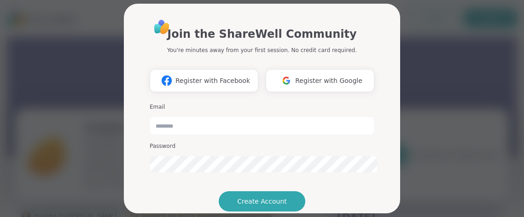
scroll to position [93, 0]
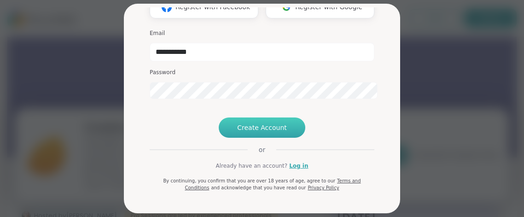
click at [279, 132] on span "Create Account" at bounding box center [262, 127] width 50 height 9
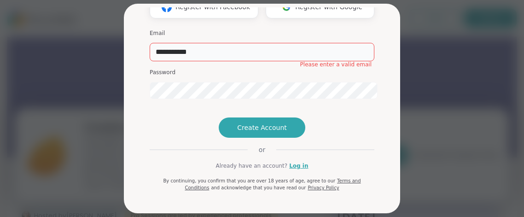
click at [228, 43] on input "**********" at bounding box center [262, 52] width 225 height 18
click at [215, 43] on input "**********" at bounding box center [262, 52] width 225 height 18
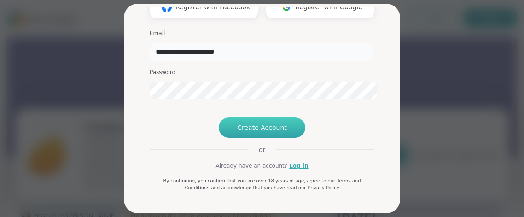
type input "**********"
click at [261, 132] on span "Create Account" at bounding box center [262, 127] width 50 height 9
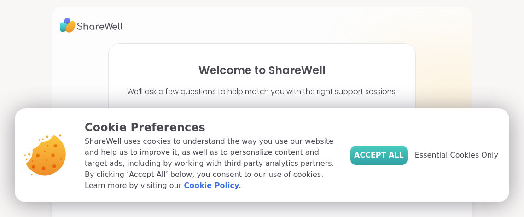
click at [403, 161] on span "Accept All" at bounding box center [379, 155] width 50 height 11
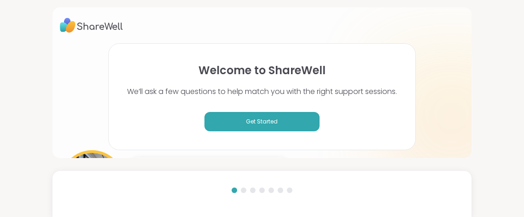
scroll to position [66, 0]
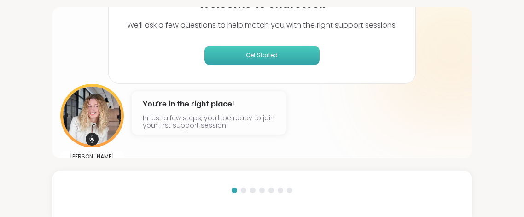
click at [256, 56] on button "Get Started" at bounding box center [261, 55] width 115 height 19
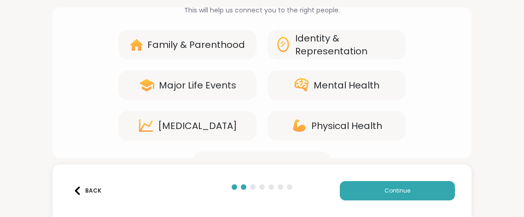
scroll to position [73, 0]
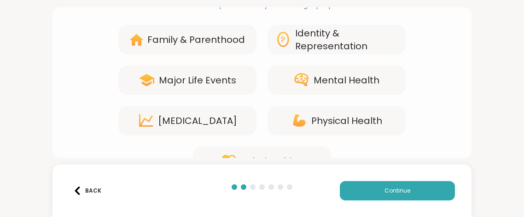
click at [328, 80] on div "Mental Health" at bounding box center [337, 79] width 138 height 29
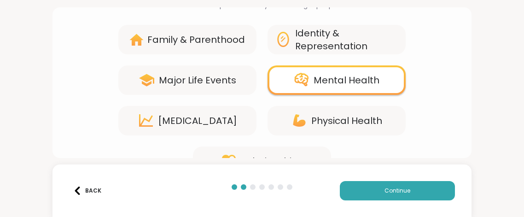
click at [211, 33] on div "Family & Parenthood" at bounding box center [196, 39] width 98 height 13
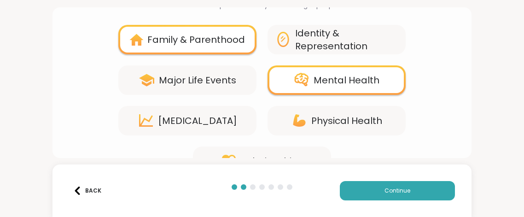
click at [211, 114] on div "Personal Growth" at bounding box center [197, 120] width 79 height 13
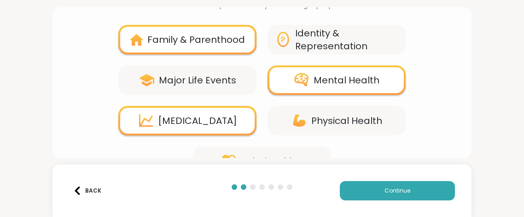
click at [272, 111] on div "Physical Health" at bounding box center [337, 120] width 138 height 29
click at [301, 114] on icon at bounding box center [299, 120] width 12 height 12
click at [339, 114] on div "Physical Health" at bounding box center [346, 120] width 71 height 13
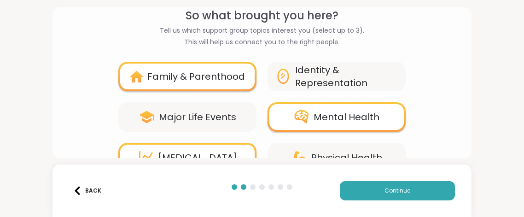
scroll to position [35, 0]
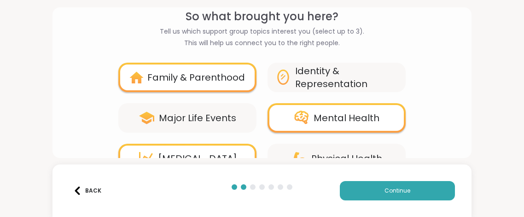
click at [195, 71] on div "Family & Parenthood" at bounding box center [196, 77] width 98 height 13
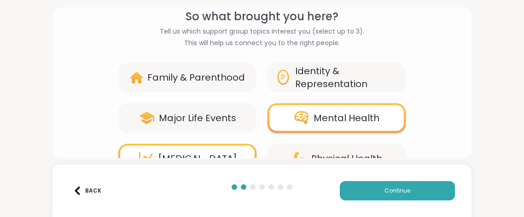
click at [291, 149] on div "Physical Health" at bounding box center [337, 158] width 138 height 29
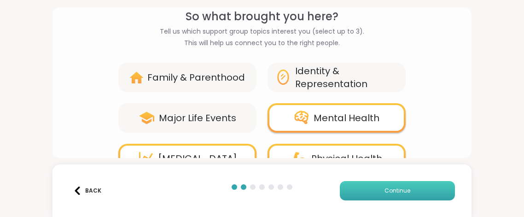
click at [362, 188] on button "Continue" at bounding box center [397, 190] width 115 height 19
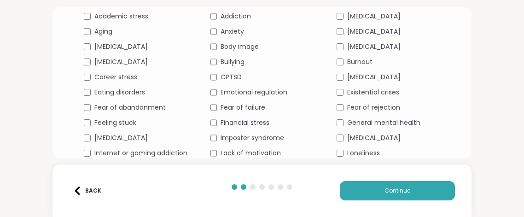
scroll to position [149, 0]
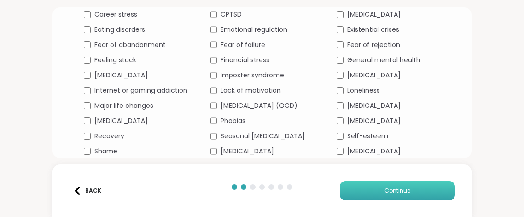
click at [372, 185] on button "Continue" at bounding box center [397, 190] width 115 height 19
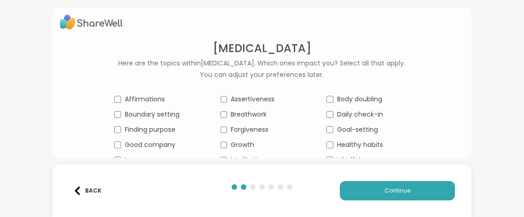
scroll to position [40, 0]
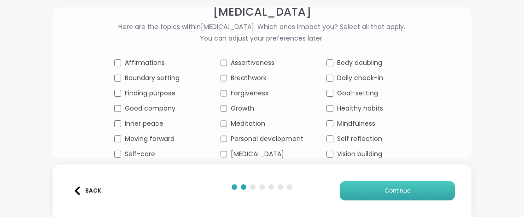
click at [360, 192] on button "Continue" at bounding box center [397, 190] width 115 height 19
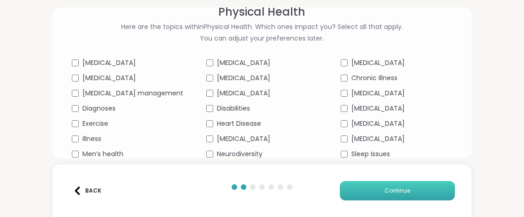
click at [355, 192] on button "Continue" at bounding box center [397, 190] width 115 height 19
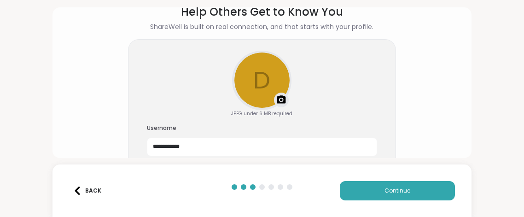
scroll to position [101, 0]
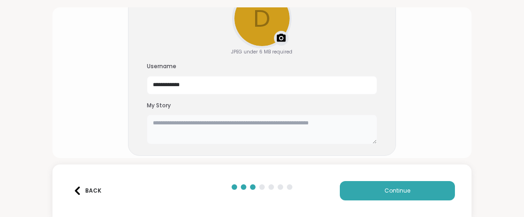
click at [194, 115] on textarea at bounding box center [262, 129] width 230 height 29
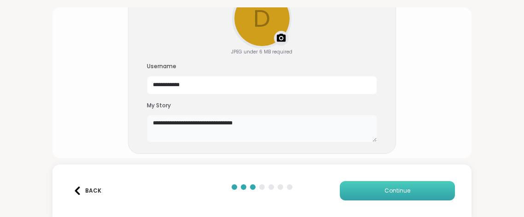
type textarea "**********"
click at [417, 192] on button "Continue" at bounding box center [397, 190] width 115 height 19
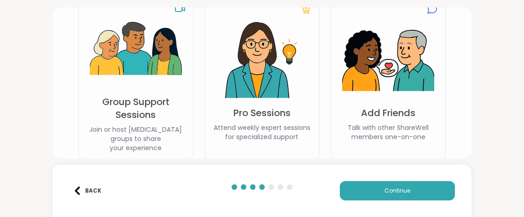
scroll to position [120, 0]
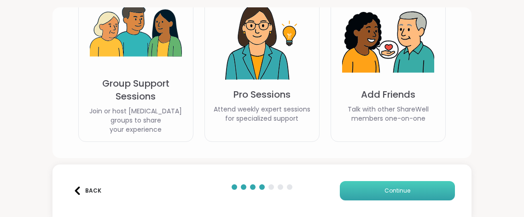
click at [367, 196] on button "Continue" at bounding box center [397, 190] width 115 height 19
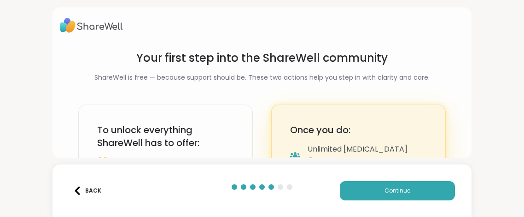
scroll to position [52, 0]
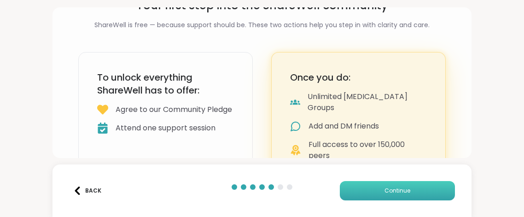
click at [364, 192] on button "Continue" at bounding box center [397, 190] width 115 height 19
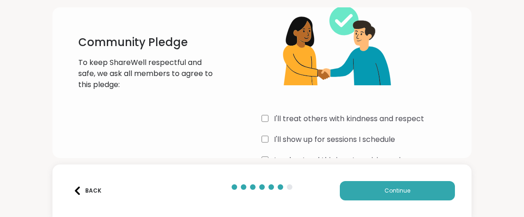
scroll to position [78, 0]
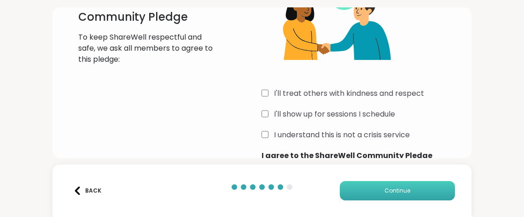
click at [380, 188] on button "Continue" at bounding box center [397, 190] width 115 height 19
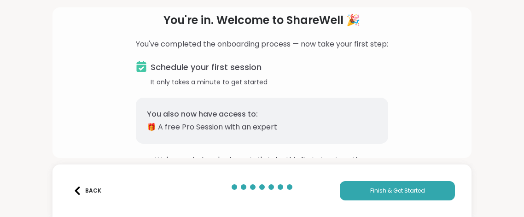
click at [280, 109] on p "You also now have access to:" at bounding box center [262, 114] width 230 height 11
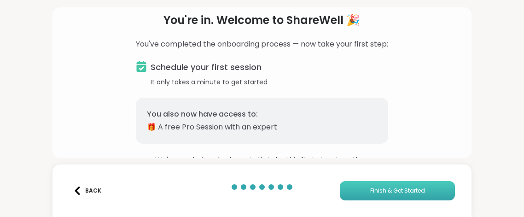
click at [368, 191] on button "Finish & Get Started" at bounding box center [397, 190] width 115 height 19
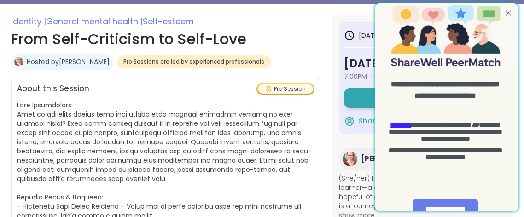
scroll to position [155, 0]
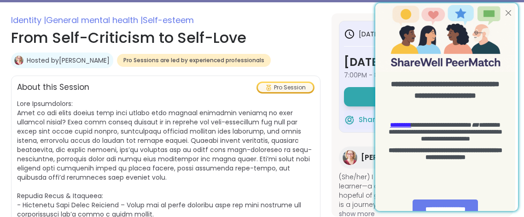
click at [509, 10] on div at bounding box center [508, 13] width 12 height 12
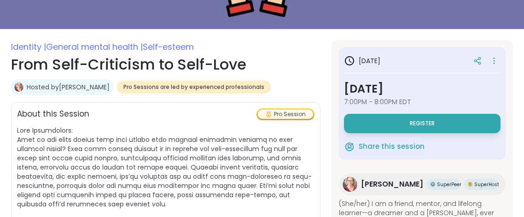
scroll to position [1, 0]
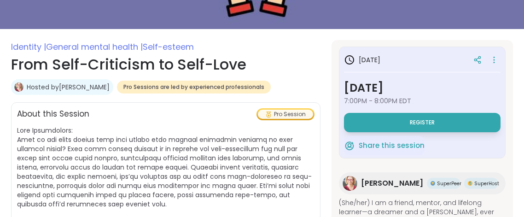
click at [383, 180] on span "[PERSON_NAME]" at bounding box center [392, 183] width 62 height 11
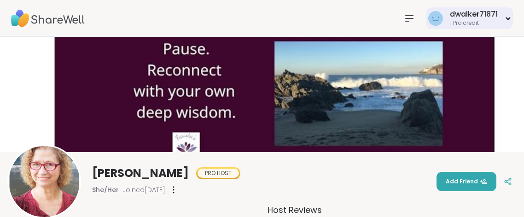
click at [491, 26] on div "1 Pro credit" at bounding box center [474, 23] width 48 height 8
click at [409, 20] on div at bounding box center [409, 18] width 18 height 18
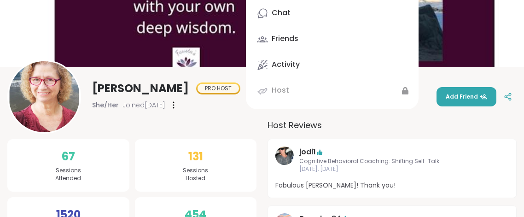
scroll to position [85, 0]
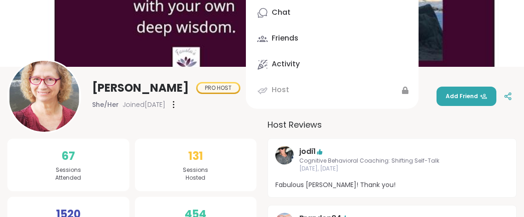
click at [219, 105] on div "Fausta PRO HOST She/Her Joined Apr 2022 Add Friend" at bounding box center [261, 96] width 509 height 74
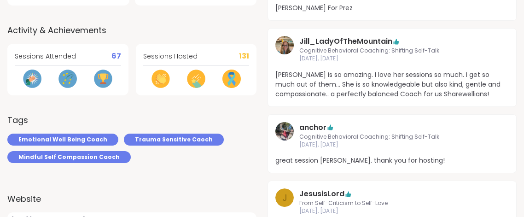
scroll to position [329, 0]
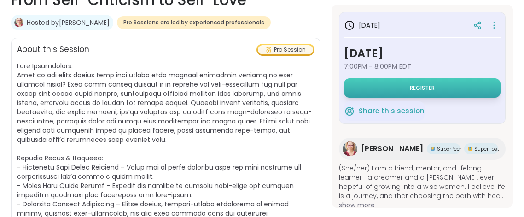
click at [417, 87] on button "Register" at bounding box center [422, 87] width 157 height 19
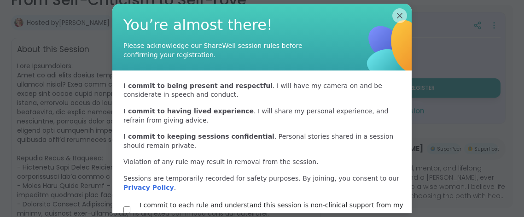
scroll to position [21, 0]
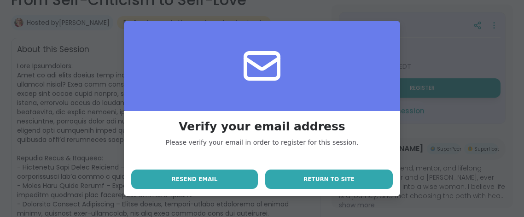
click at [306, 176] on button "Return to site" at bounding box center [329, 178] width 128 height 19
